Goal: Task Accomplishment & Management: Manage account settings

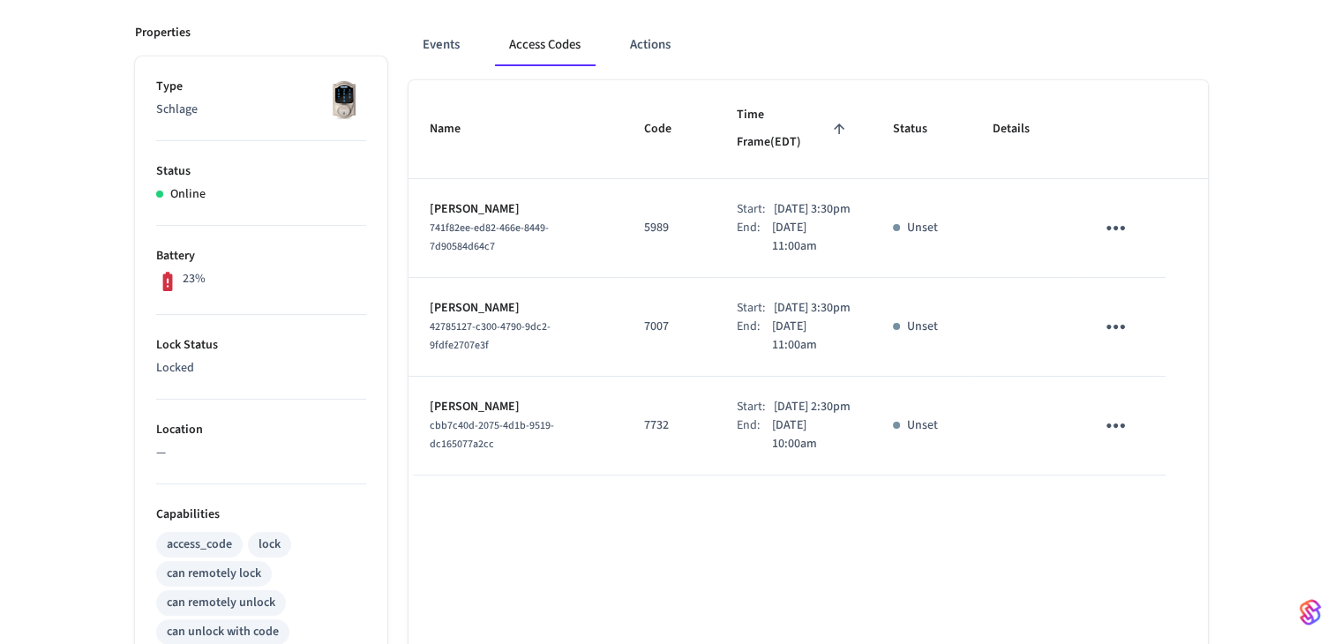
scroll to position [265, 0]
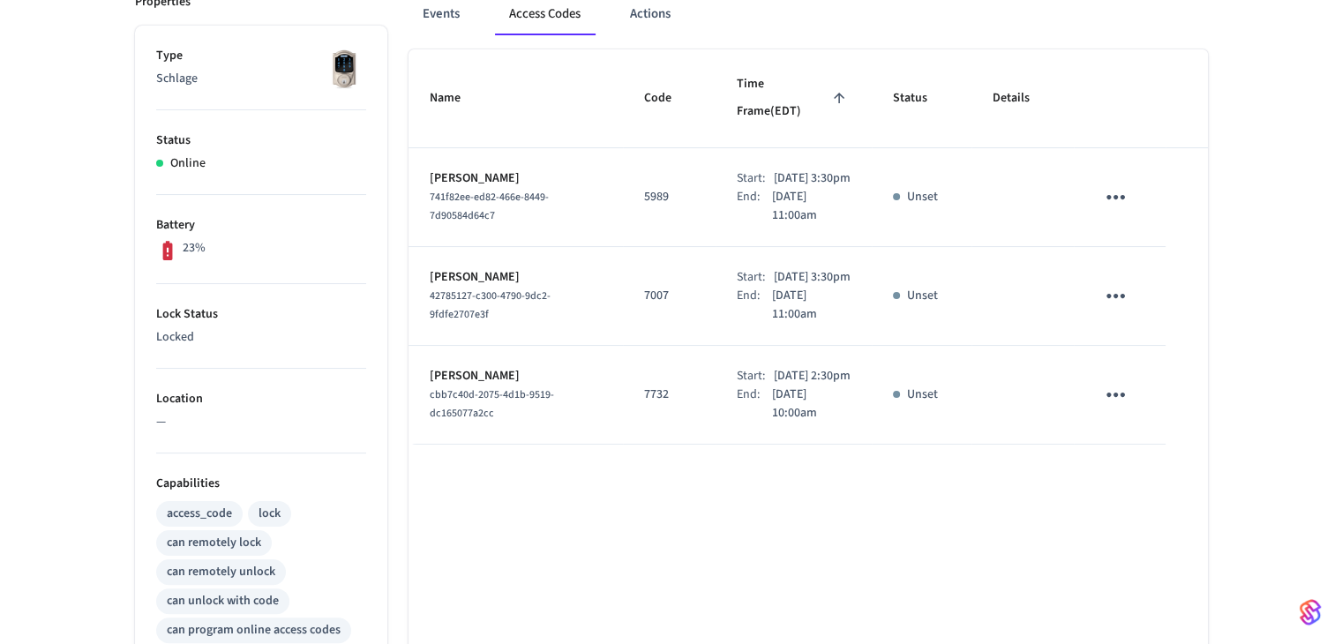
click at [1113, 297] on icon "sticky table" at bounding box center [1115, 295] width 27 height 27
click at [1150, 399] on li "Delete" at bounding box center [1158, 394] width 84 height 47
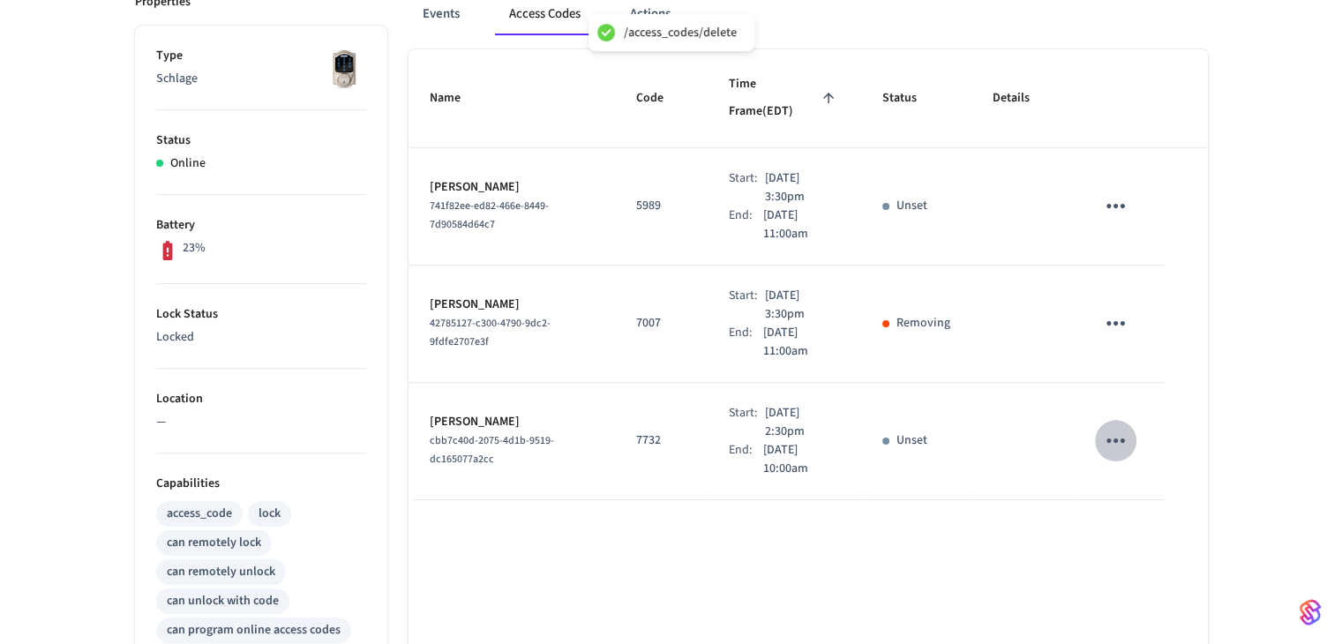
click at [1126, 427] on icon "sticky table" at bounding box center [1115, 440] width 27 height 27
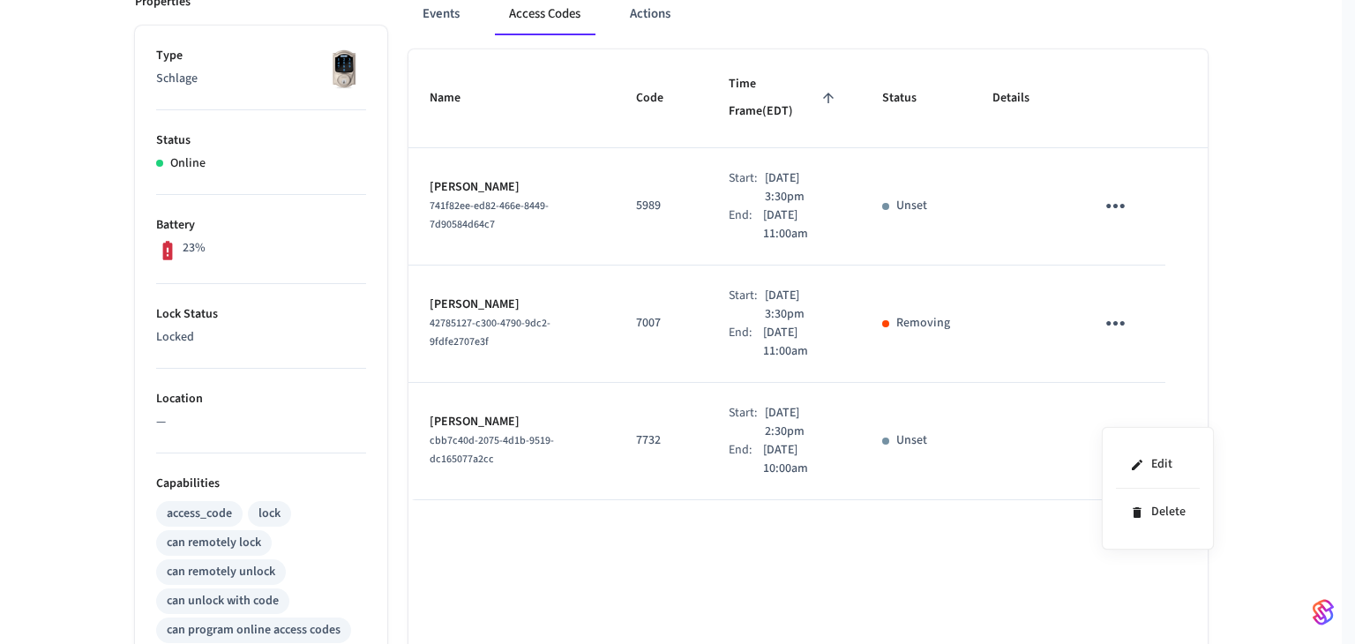
click at [1280, 345] on div at bounding box center [677, 322] width 1355 height 644
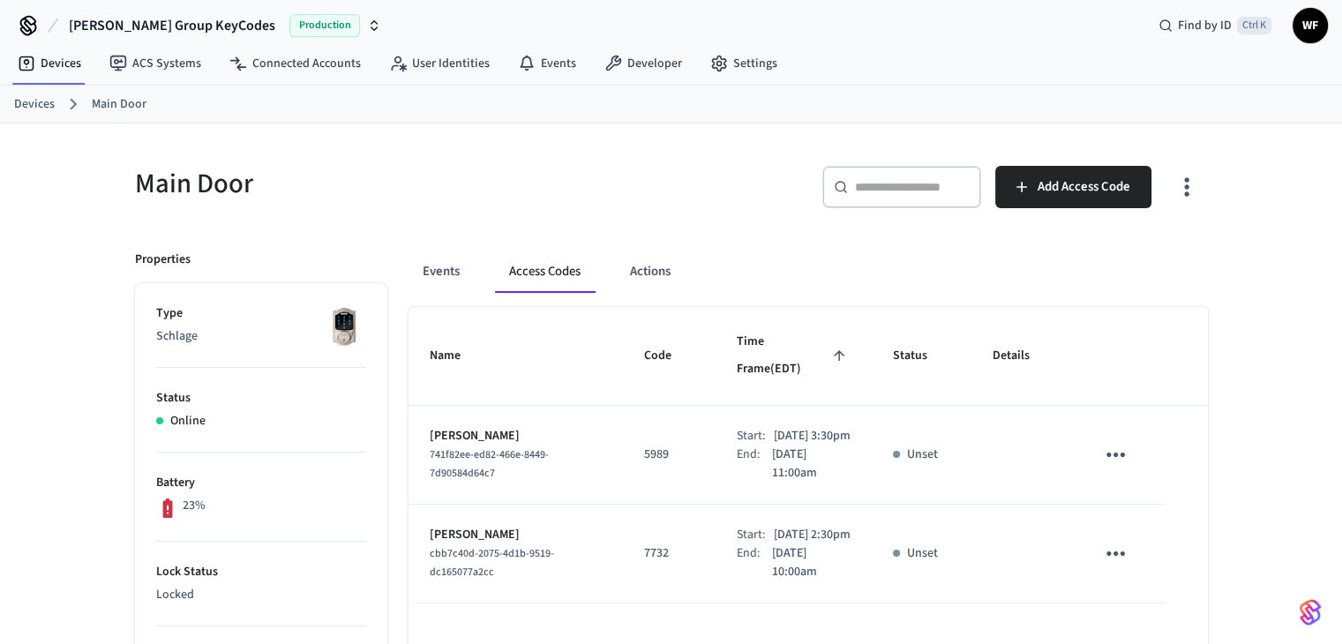
scroll to position [0, 0]
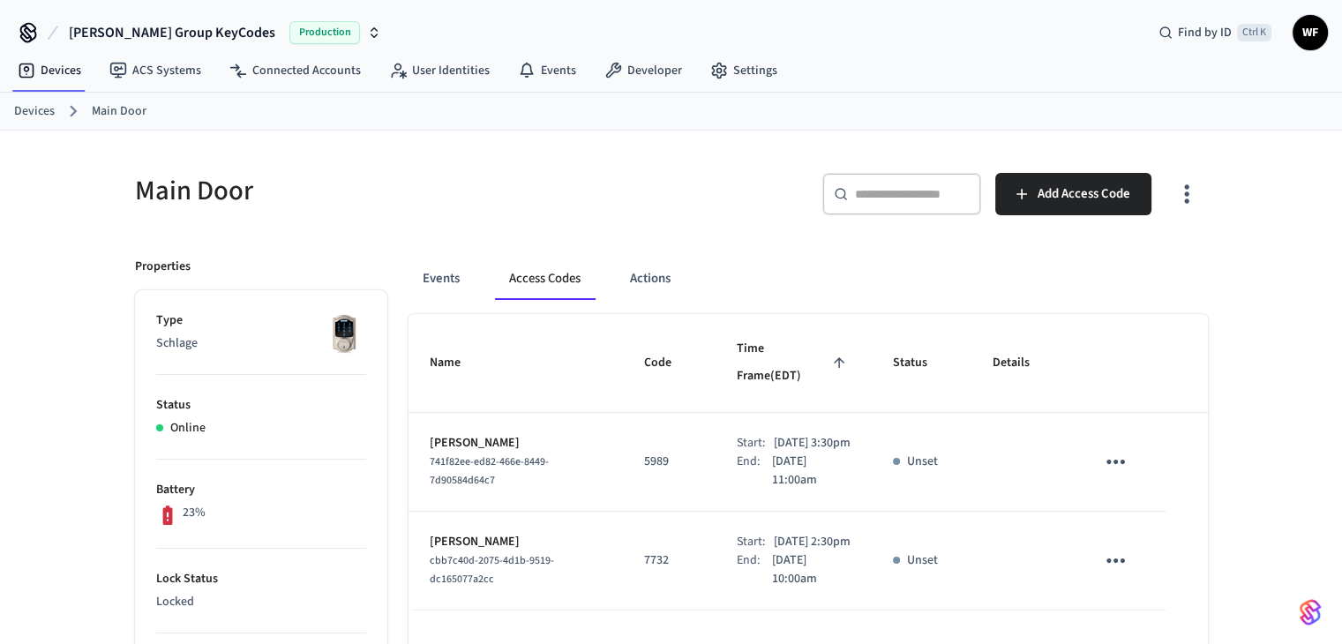
click at [49, 116] on link "Devices" at bounding box center [34, 111] width 41 height 19
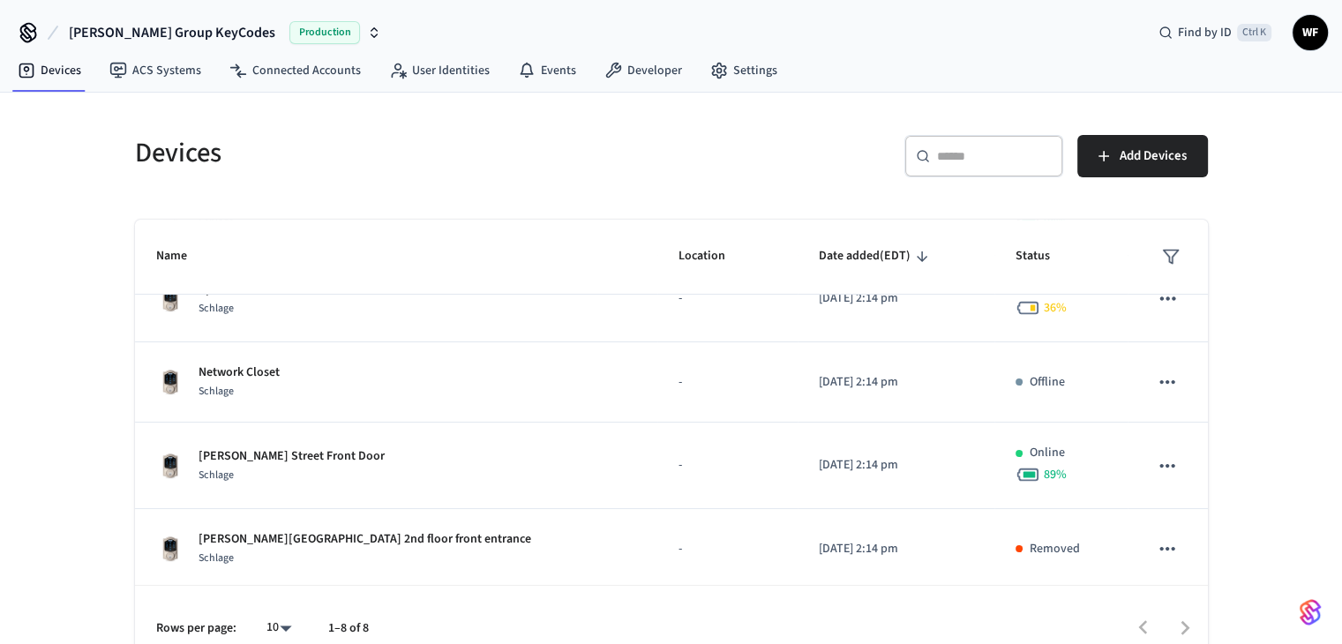
scroll to position [211, 0]
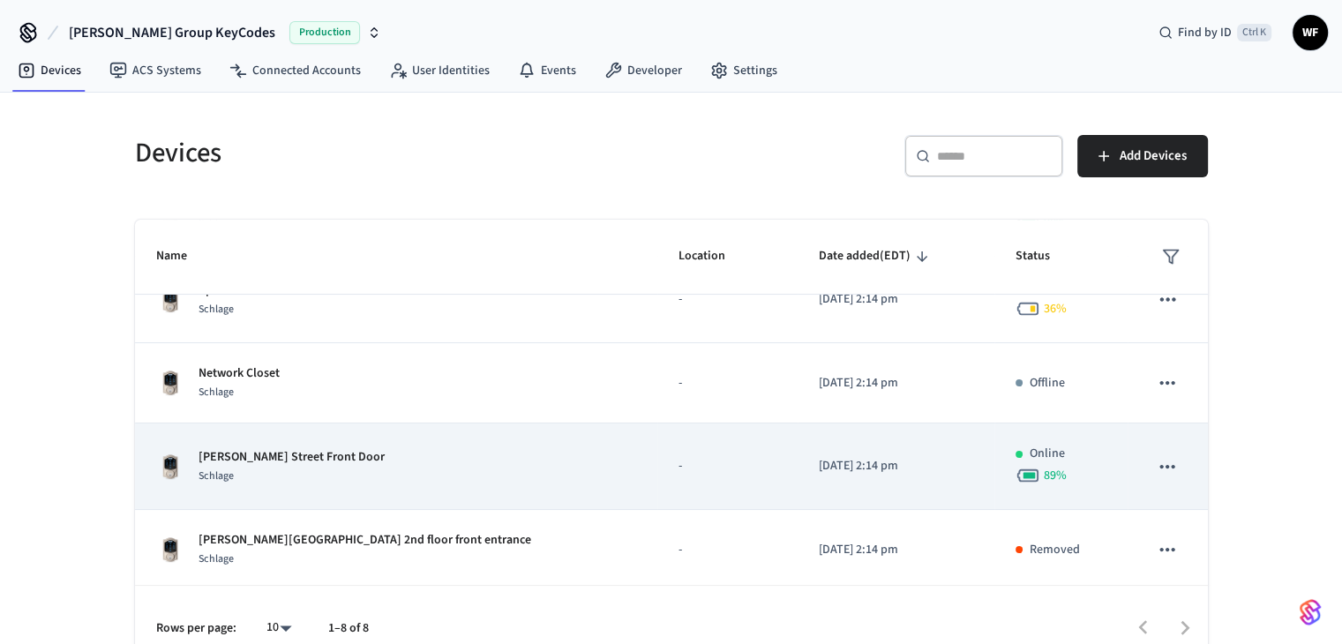
click at [304, 467] on div "Schlage" at bounding box center [292, 476] width 186 height 19
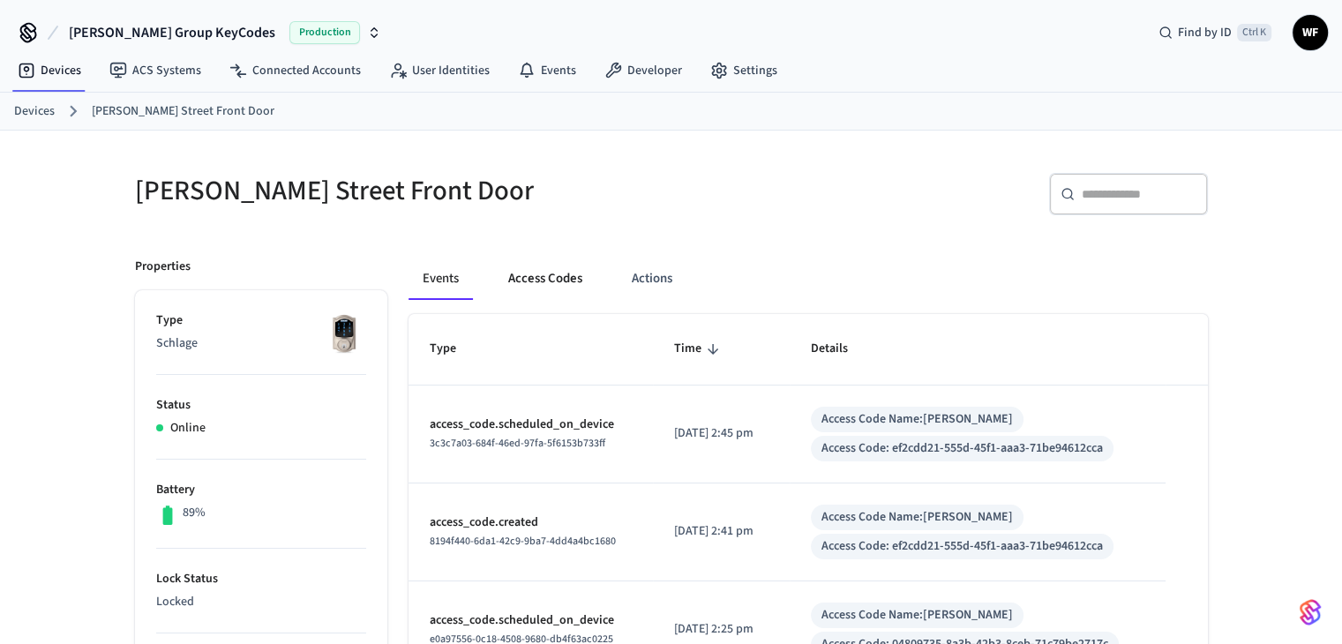
click at [536, 285] on button "Access Codes" at bounding box center [545, 279] width 102 height 42
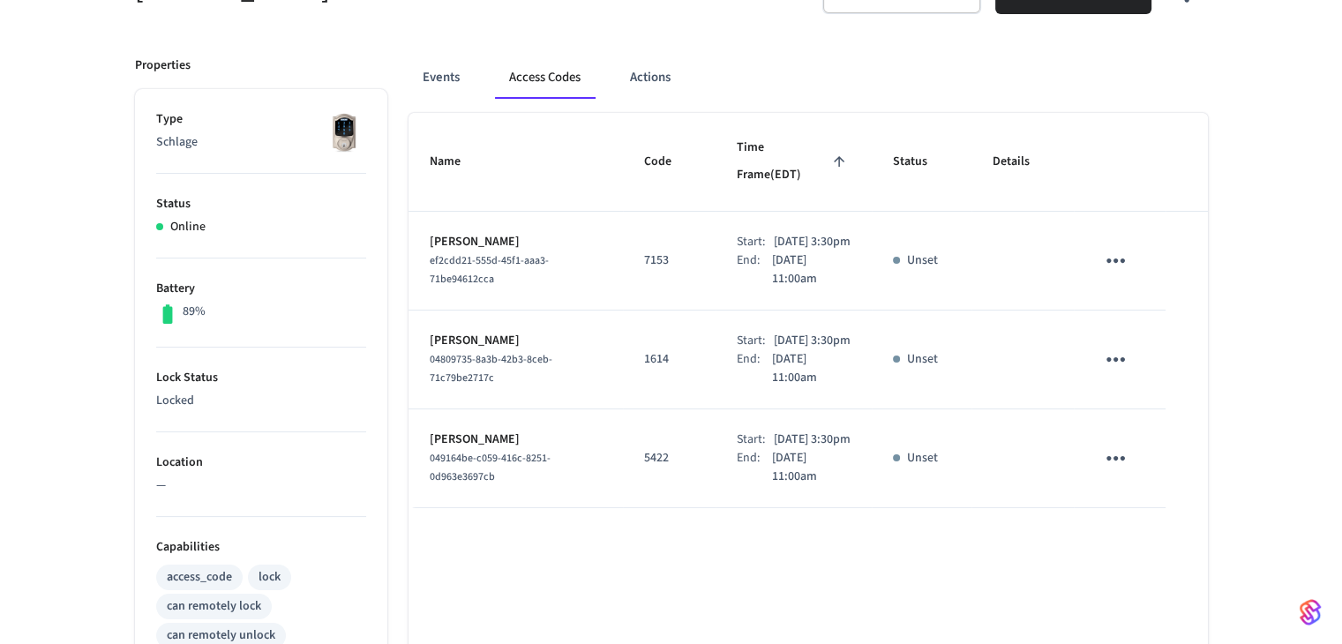
scroll to position [176, 0]
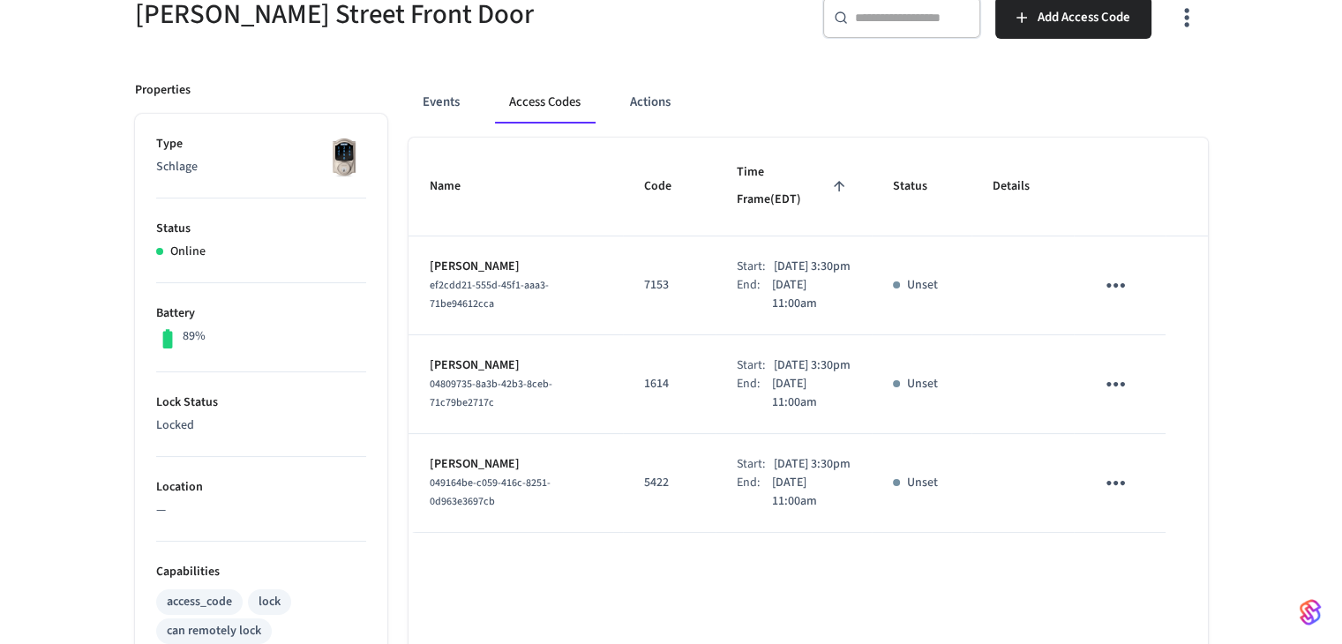
click at [1123, 272] on icon "sticky table" at bounding box center [1115, 285] width 27 height 27
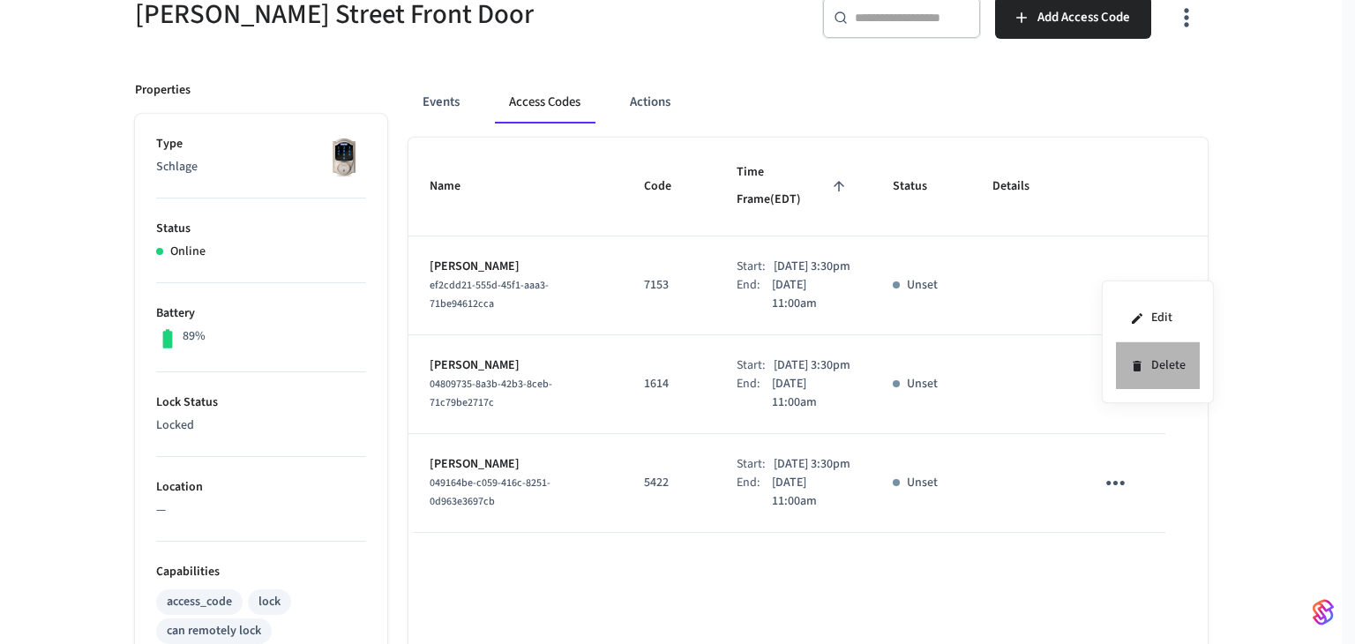
click at [1126, 371] on li "Delete" at bounding box center [1158, 365] width 84 height 47
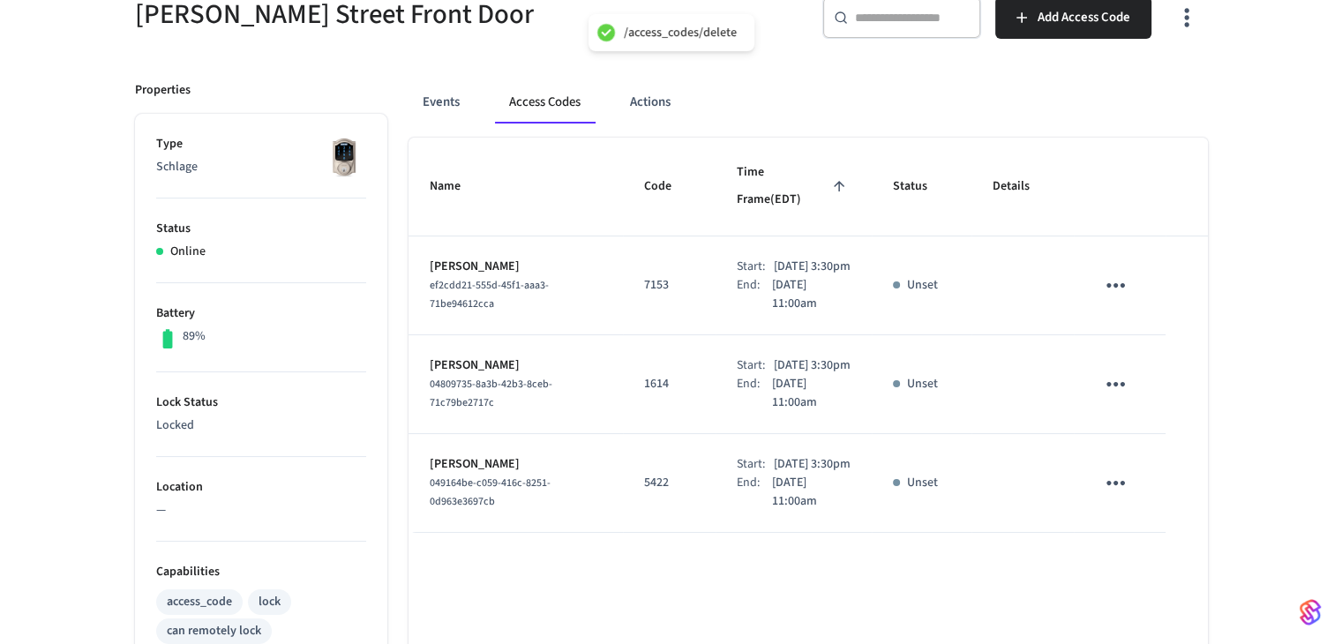
click at [1118, 375] on icon "sticky table" at bounding box center [1115, 384] width 27 height 27
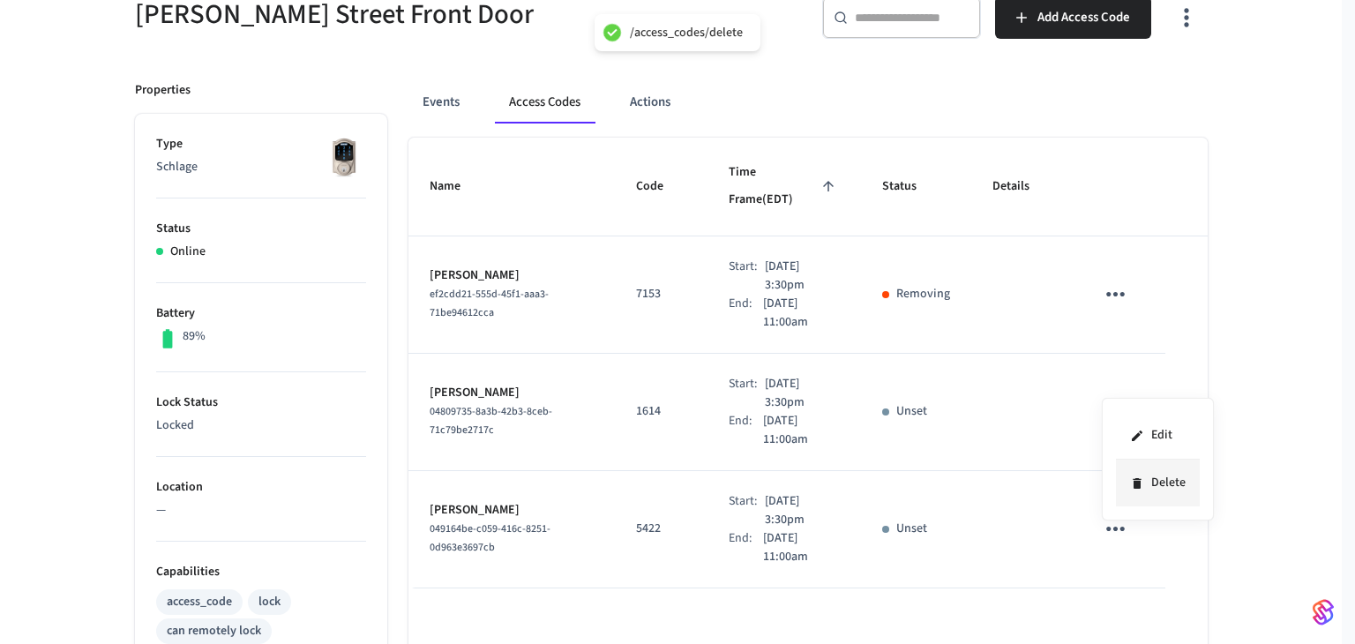
click at [1132, 477] on icon at bounding box center [1137, 483] width 14 height 14
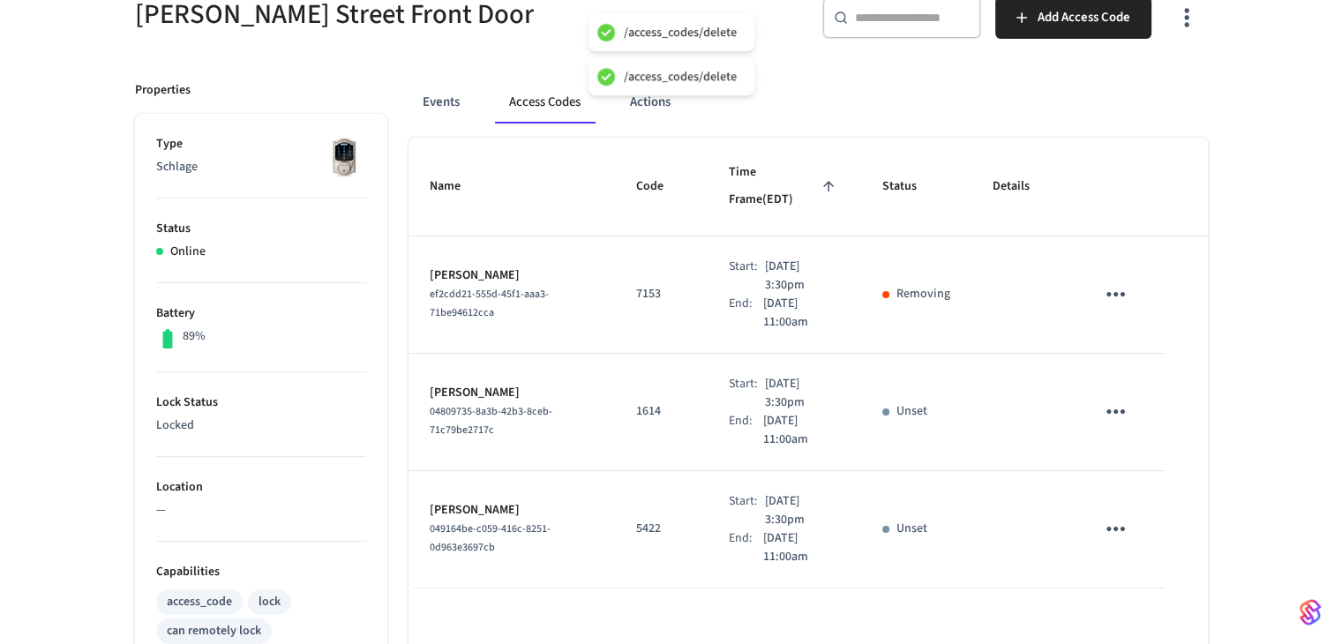
click at [1113, 527] on icon "sticky table" at bounding box center [1115, 529] width 19 height 4
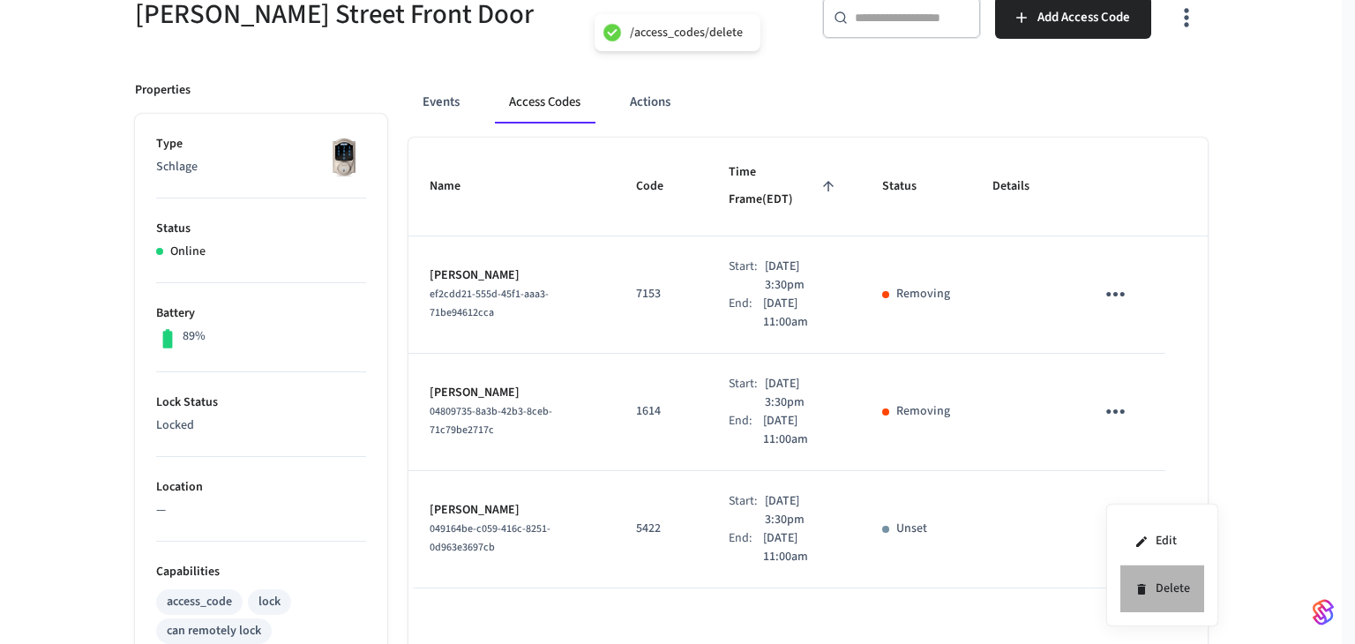
click at [1140, 584] on icon at bounding box center [1141, 589] width 8 height 11
